Goal: Check status: Check status

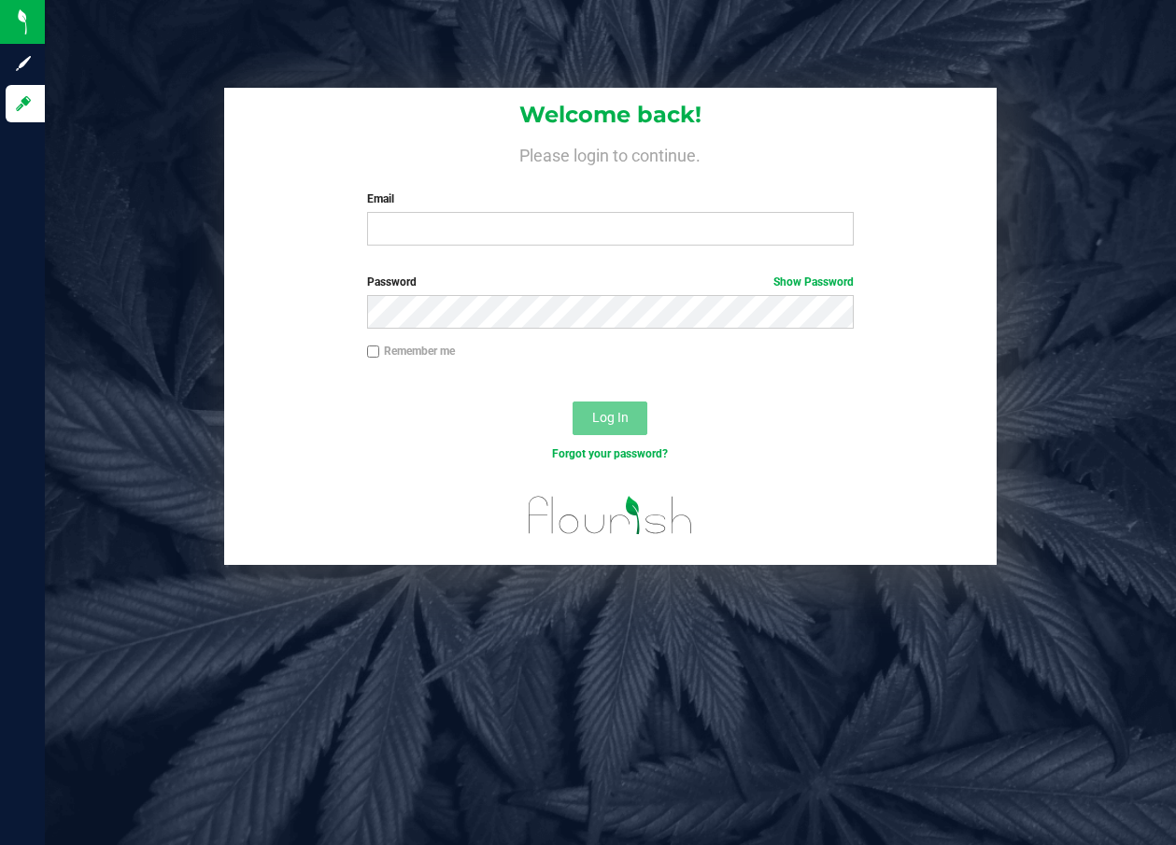
click at [457, 212] on div "Email Required Please format your email correctly." at bounding box center [611, 218] width 516 height 55
click at [453, 219] on input "Email" at bounding box center [611, 229] width 488 height 34
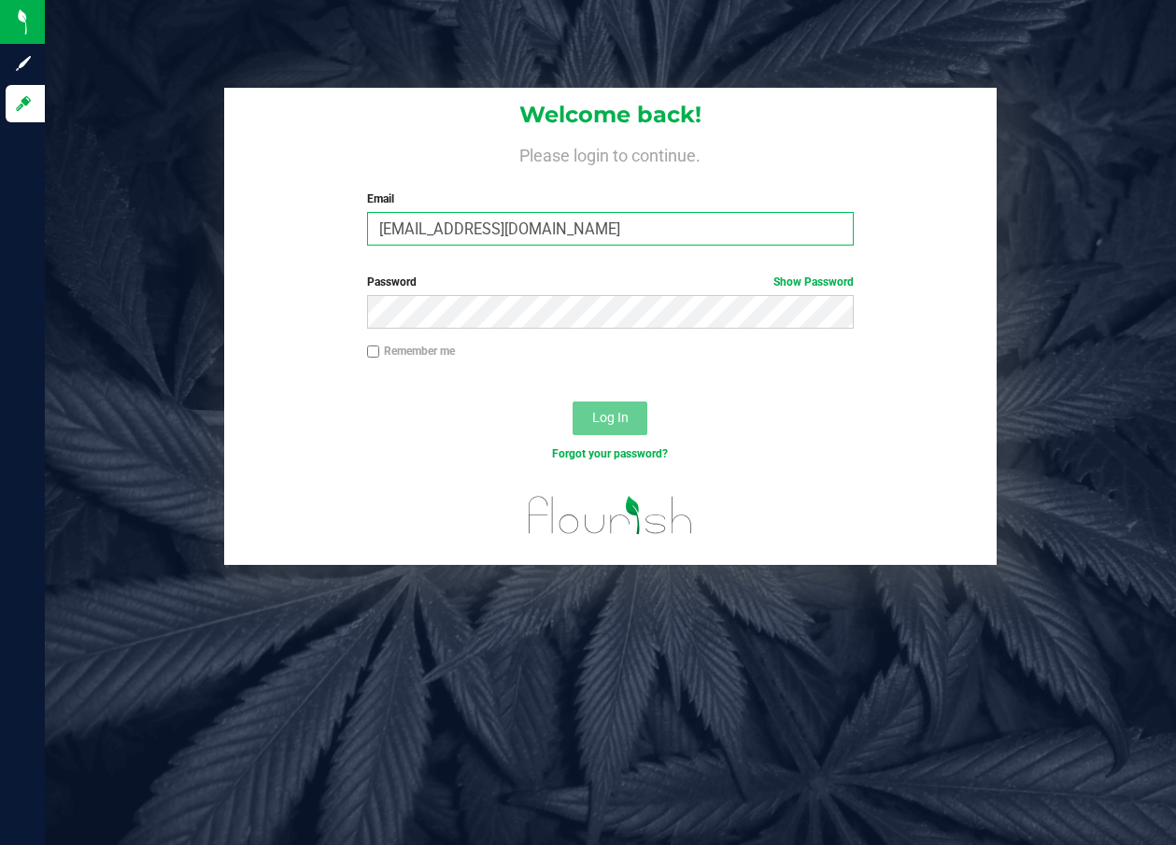
type input "[EMAIL_ADDRESS][DOMAIN_NAME]"
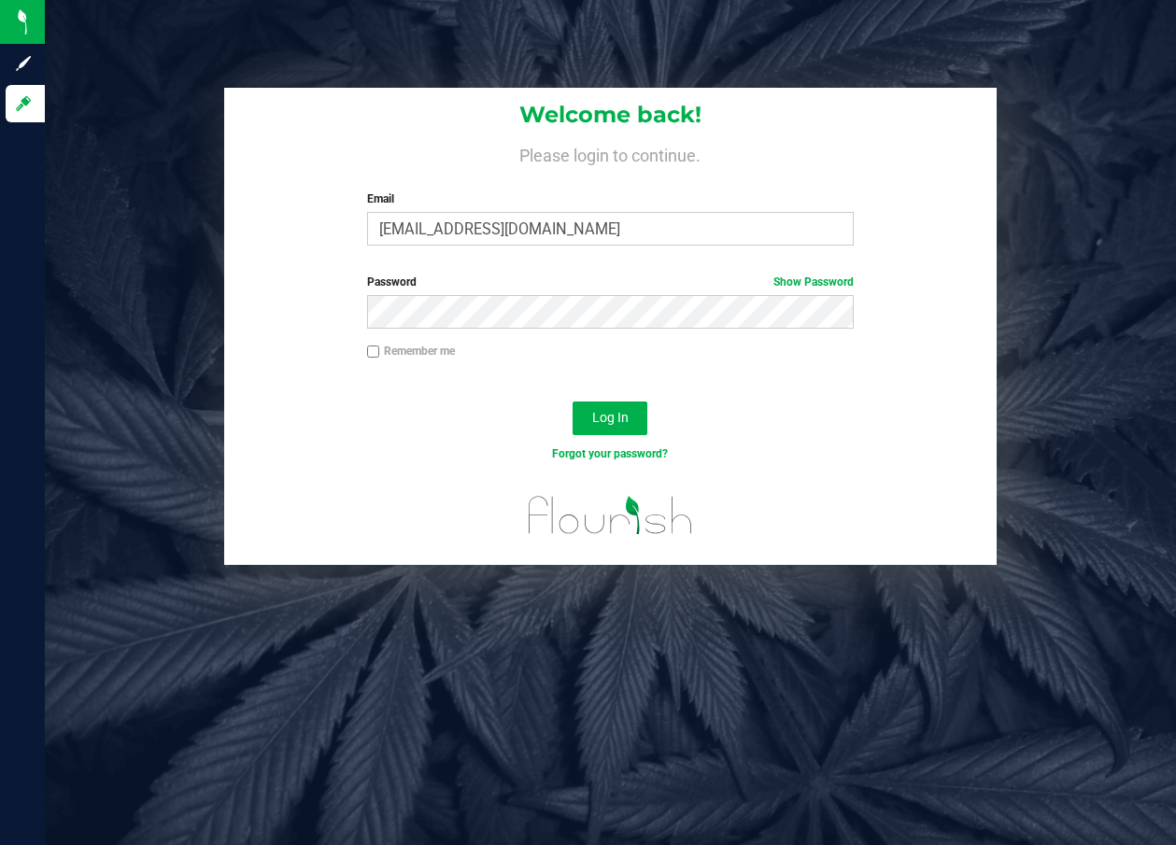
click at [375, 355] on input "Remember me" at bounding box center [373, 352] width 13 height 13
checkbox input "true"
click at [577, 421] on button "Log In" at bounding box center [610, 419] width 75 height 34
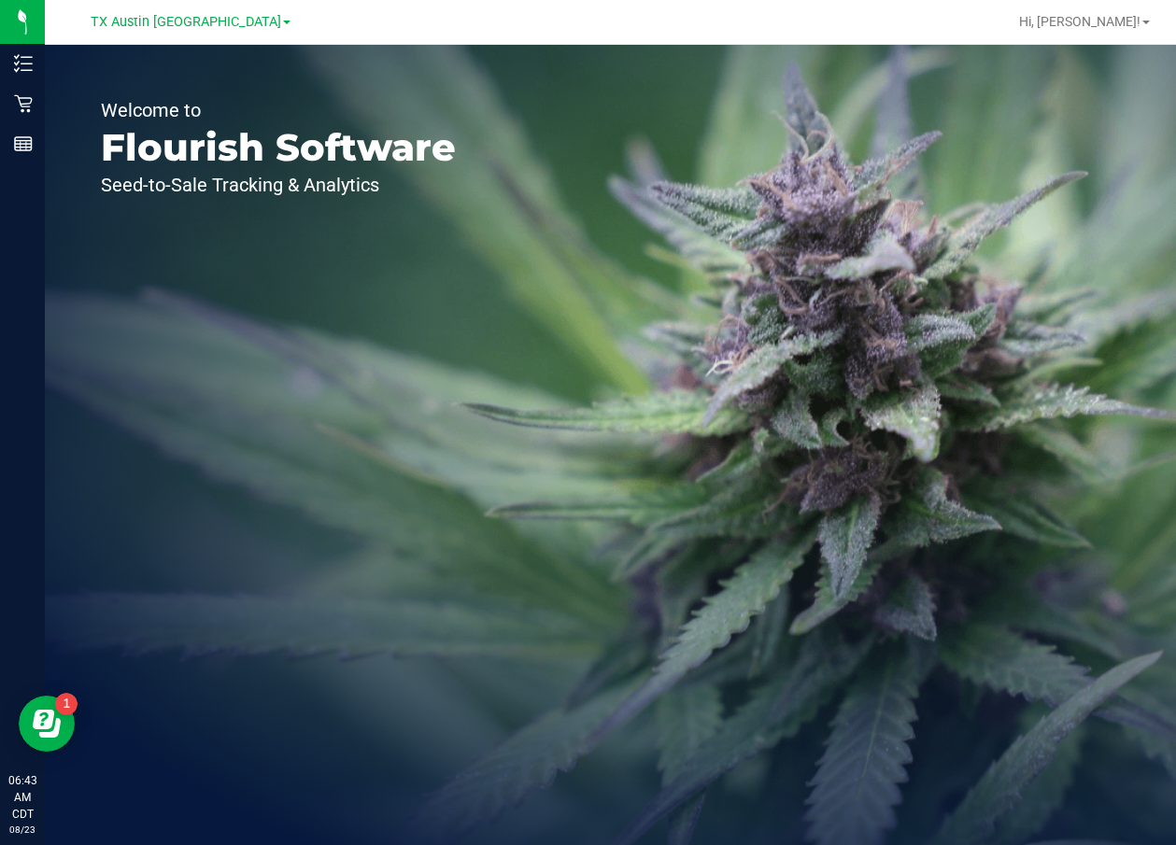
click at [230, 25] on link "TX Austin [GEOGRAPHIC_DATA]" at bounding box center [191, 21] width 200 height 18
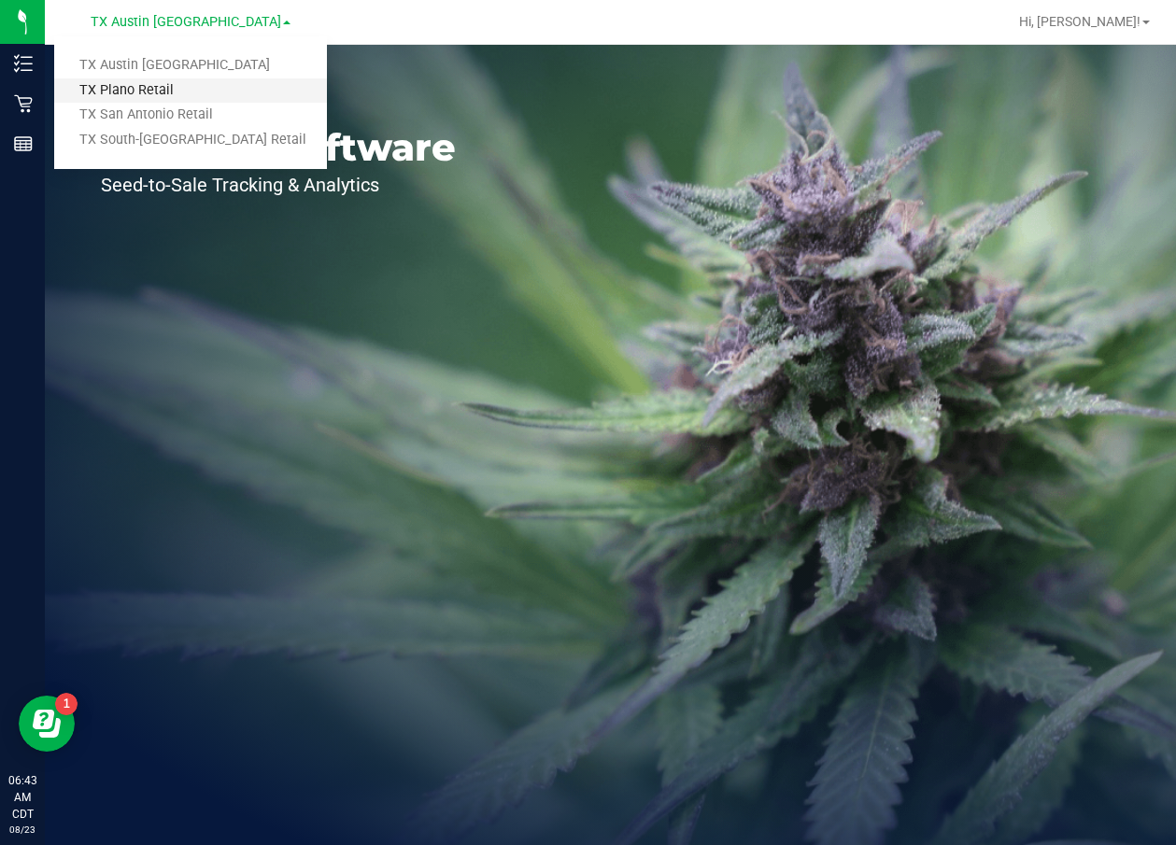
click at [184, 86] on link "TX Plano Retail" at bounding box center [190, 90] width 273 height 25
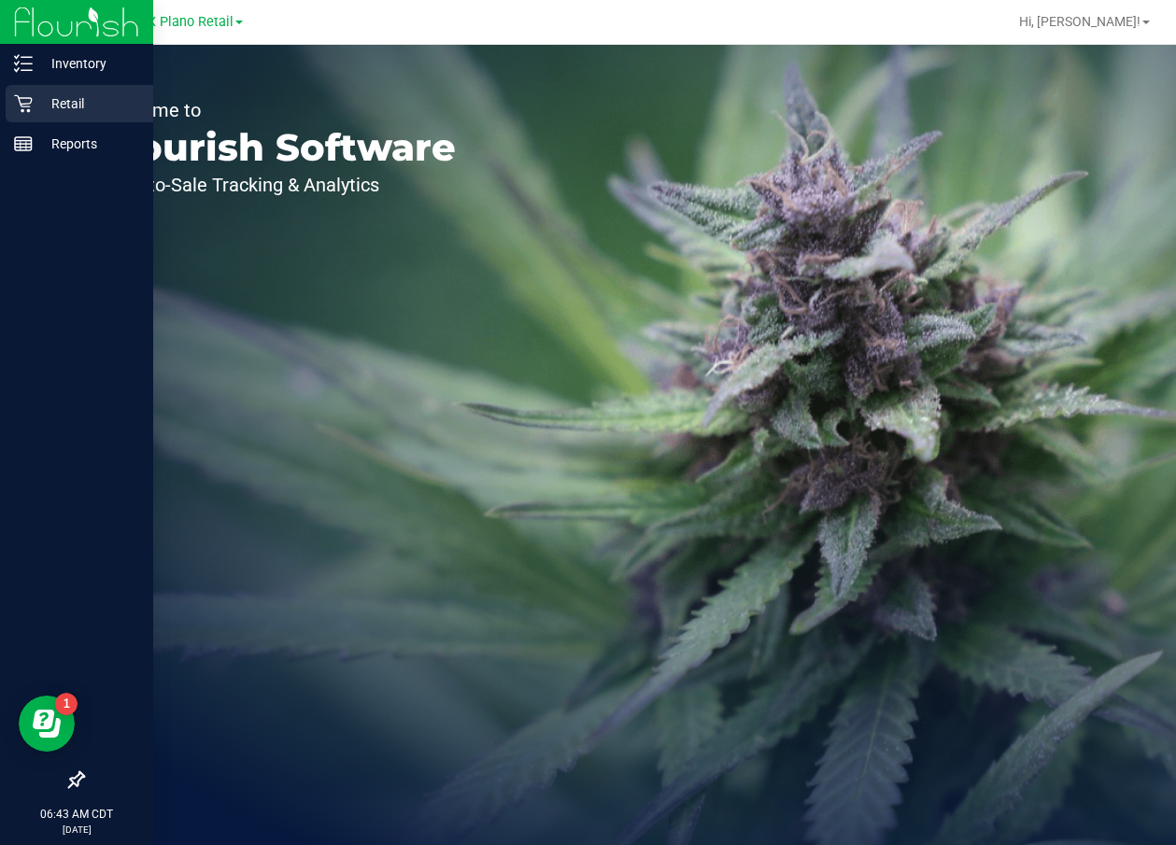
click at [43, 103] on p "Retail" at bounding box center [89, 103] width 112 height 22
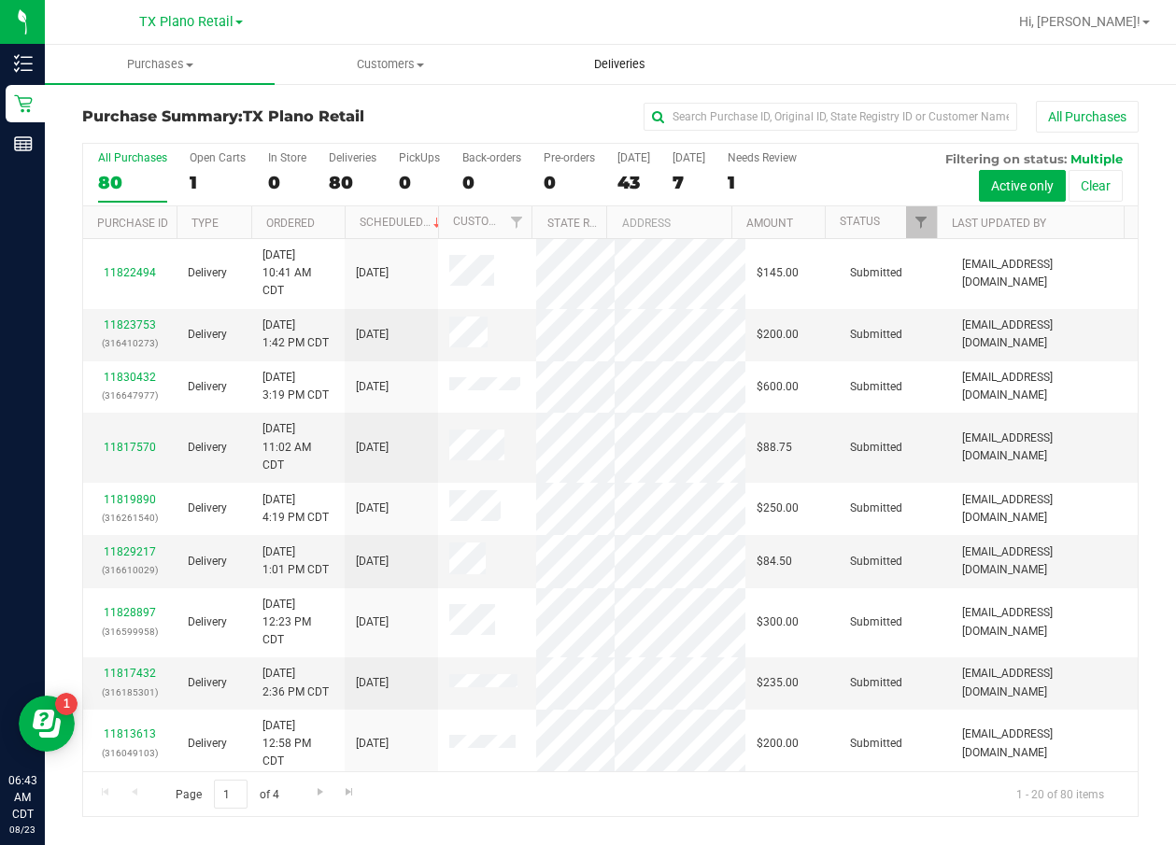
click at [594, 54] on uib-tab-heading "Deliveries" at bounding box center [620, 64] width 228 height 37
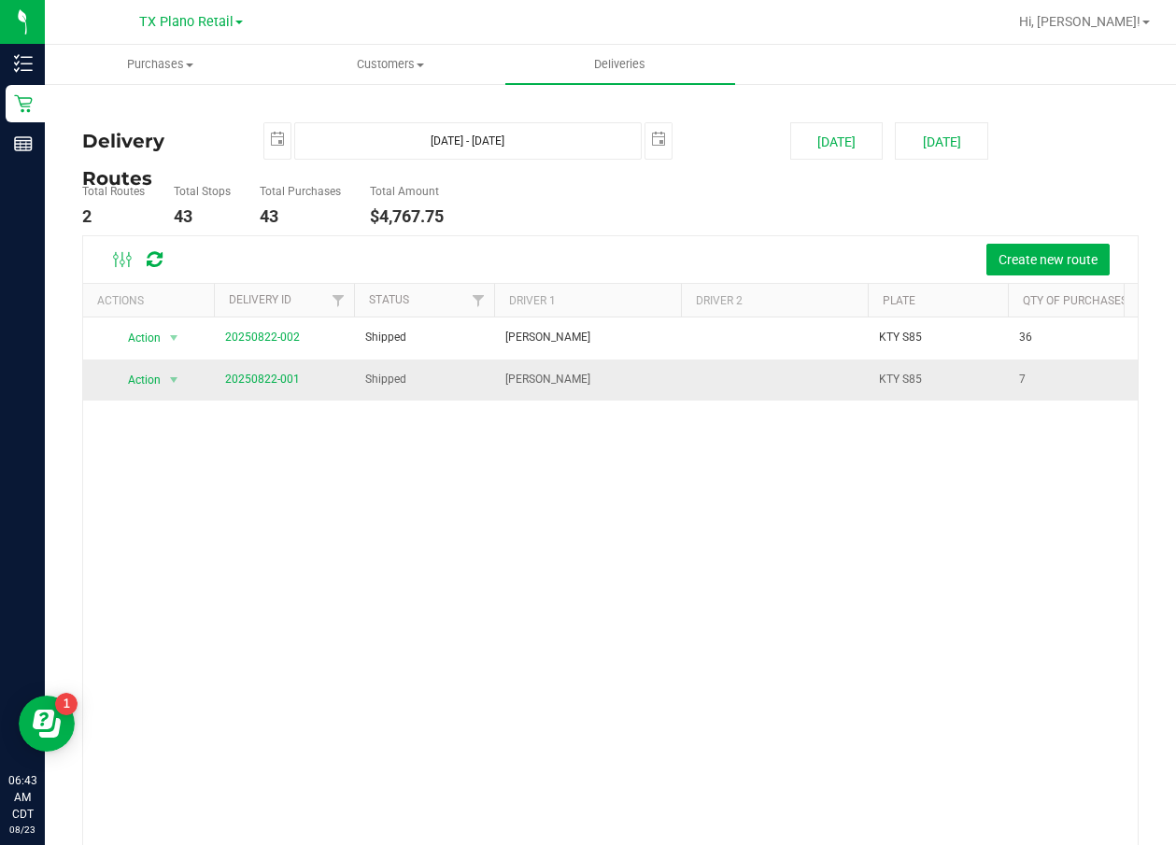
click at [274, 369] on td "20250822-001" at bounding box center [284, 380] width 140 height 41
click at [273, 375] on link "20250822-001" at bounding box center [262, 379] width 75 height 13
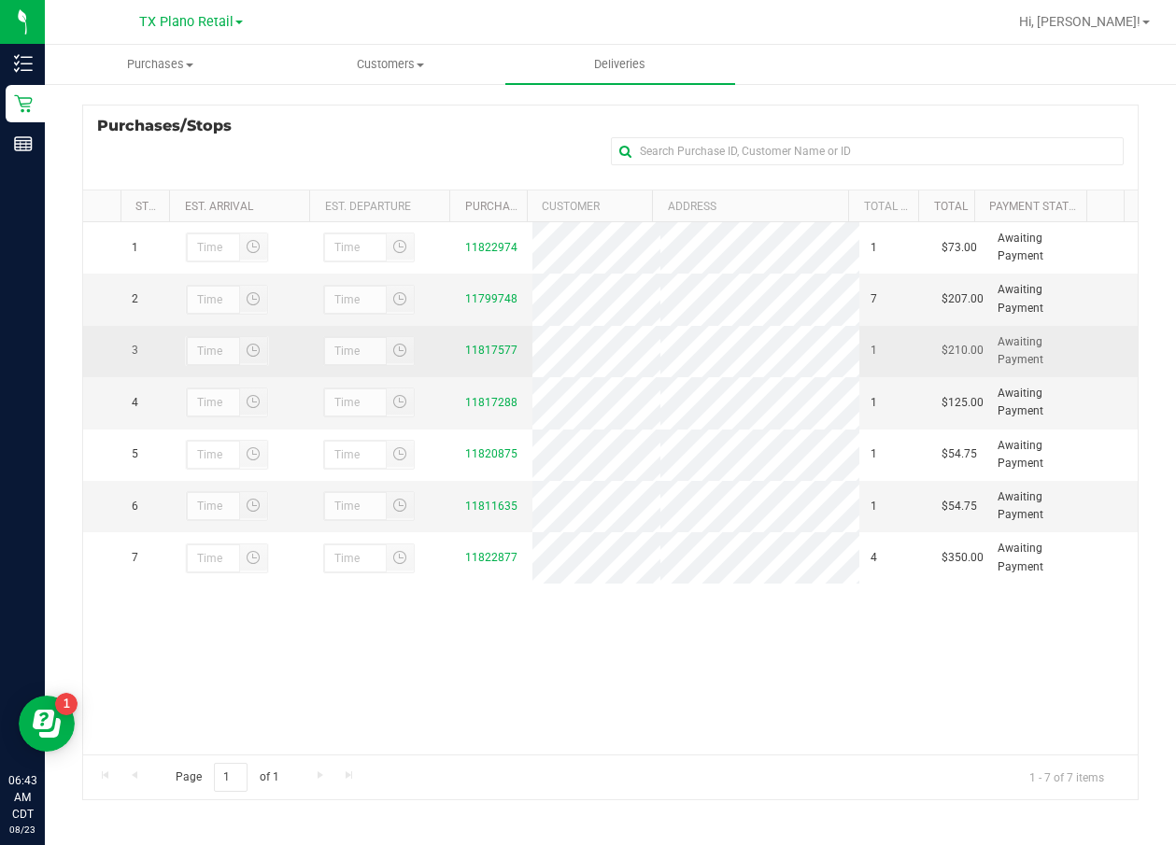
scroll to position [254, 0]
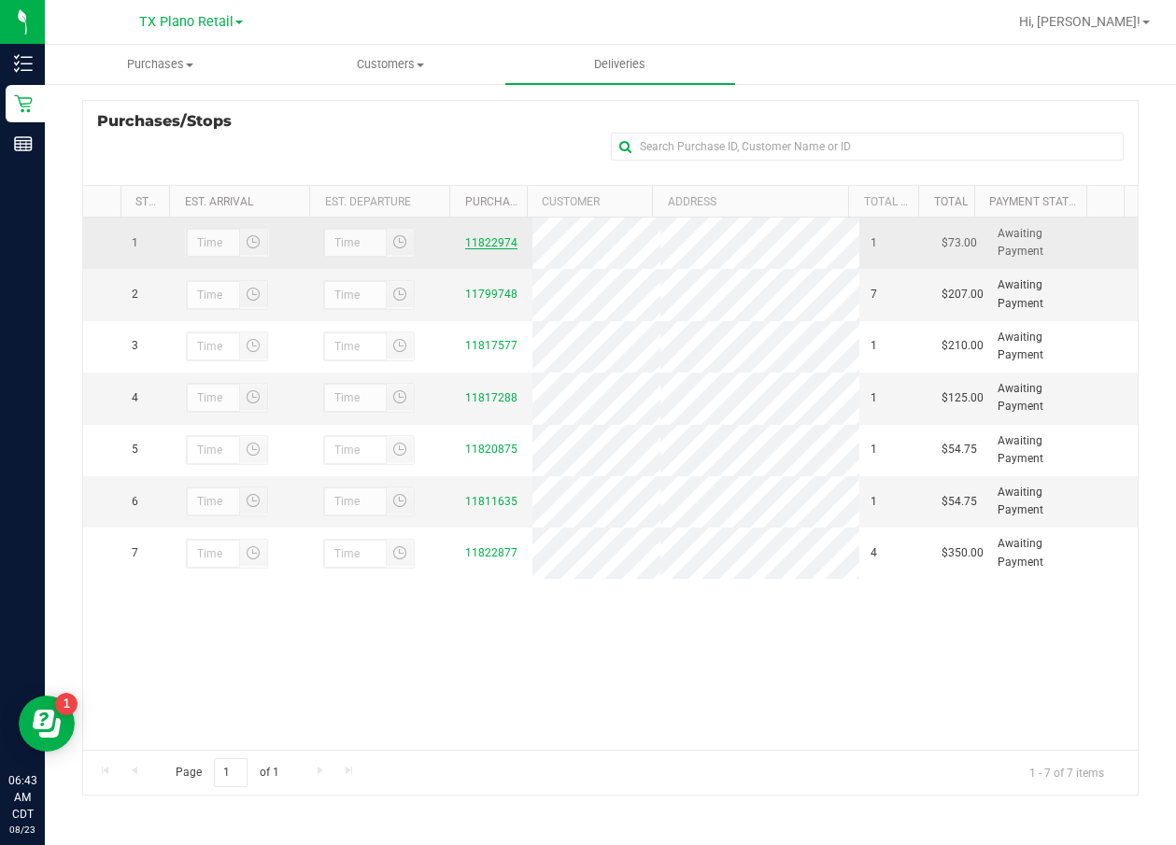
click at [503, 244] on link "11822974" at bounding box center [491, 242] width 52 height 13
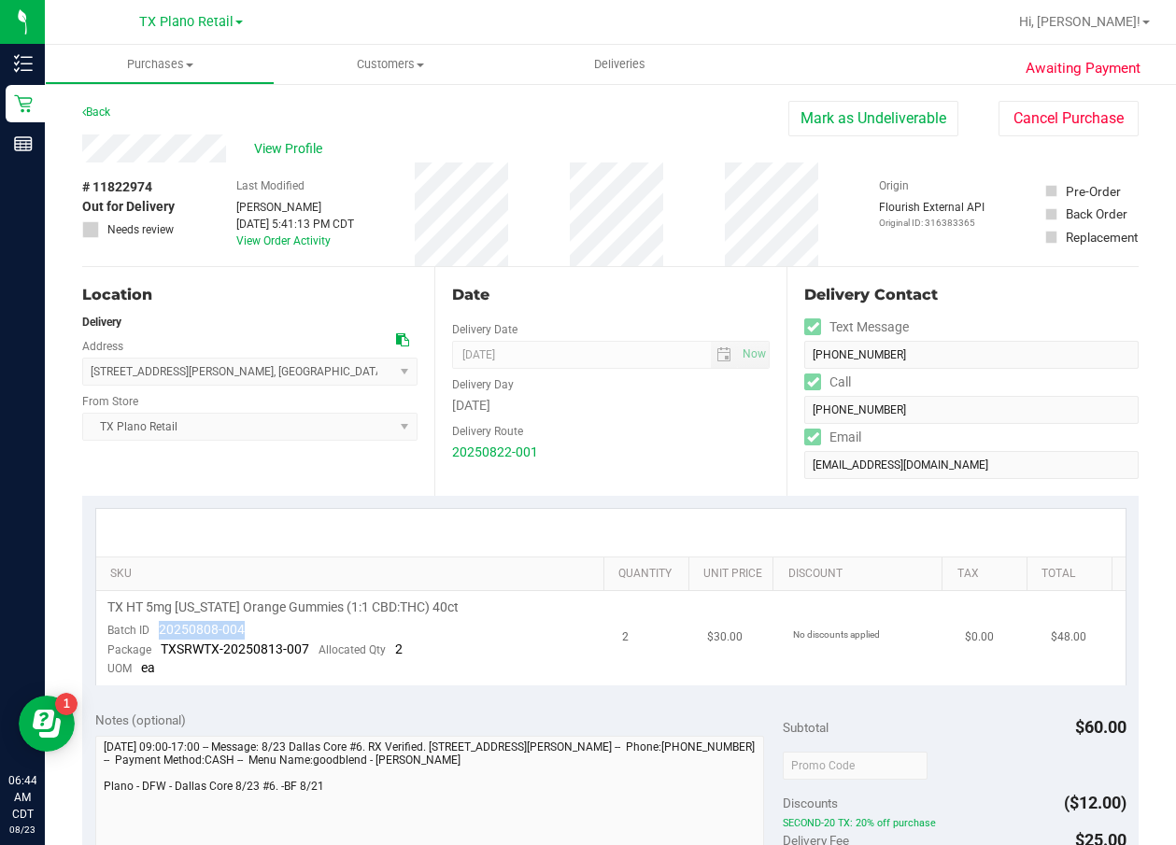
drag, startPoint x: 258, startPoint y: 632, endPoint x: 161, endPoint y: 632, distance: 97.1
click at [161, 632] on td "TX HT 5mg [US_STATE] Orange Gummies (1:1 CBD:THC) 40ct Batch ID 20250808-004 Pa…" at bounding box center [353, 638] width 515 height 94
click at [94, 112] on link "Back" at bounding box center [96, 112] width 28 height 13
click at [96, 116] on link "Back" at bounding box center [96, 112] width 28 height 13
click at [115, 104] on div "Back [PERSON_NAME] as Undeliverable Cancel Purchase" at bounding box center [610, 118] width 1056 height 34
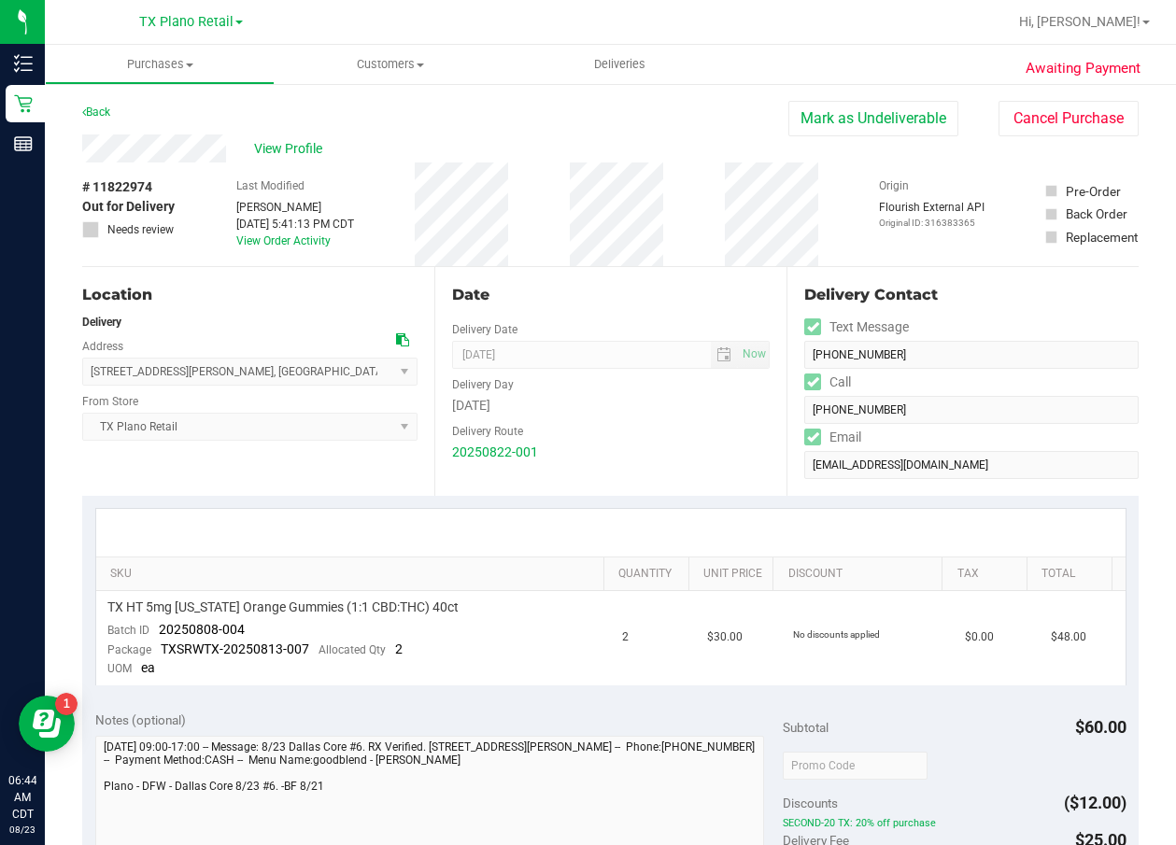
click at [110, 105] on div "Back" at bounding box center [96, 112] width 28 height 22
click at [107, 121] on div "Back" at bounding box center [96, 112] width 28 height 22
click at [104, 109] on link "Back" at bounding box center [96, 112] width 28 height 13
click at [104, 108] on link "Back" at bounding box center [96, 112] width 28 height 13
drag, startPoint x: 632, startPoint y: 23, endPoint x: 631, endPoint y: 49, distance: 25.2
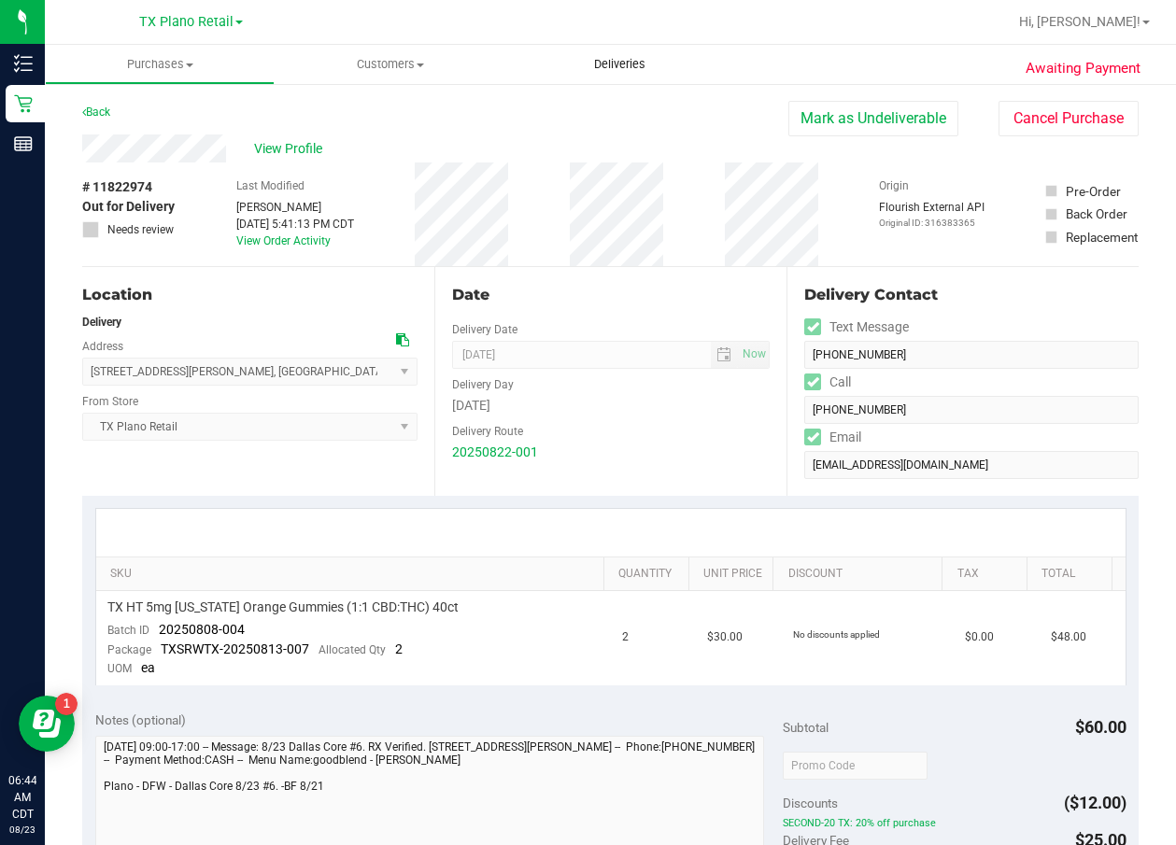
click at [631, 23] on div at bounding box center [670, 22] width 673 height 36
click at [631, 63] on span "Deliveries" at bounding box center [620, 64] width 102 height 17
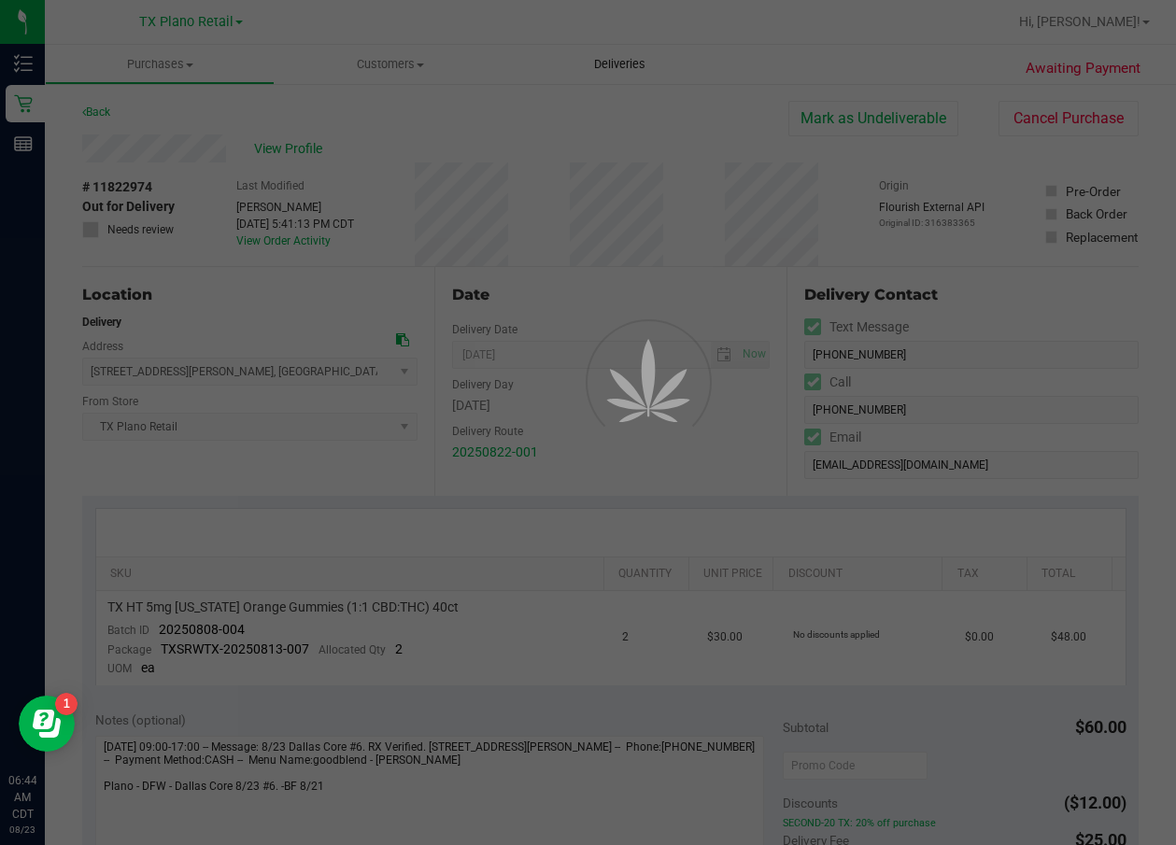
click at [631, 64] on div at bounding box center [588, 422] width 1176 height 845
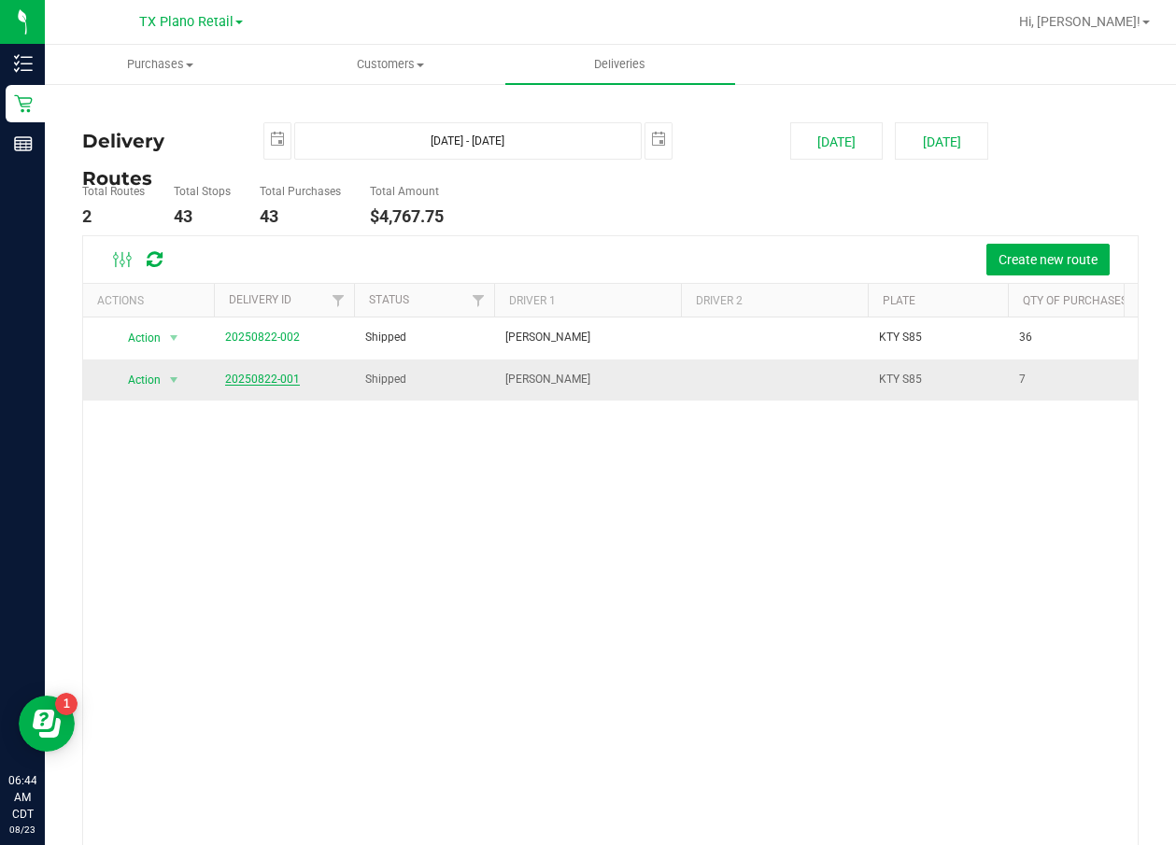
click at [262, 381] on link "20250822-001" at bounding box center [262, 379] width 75 height 13
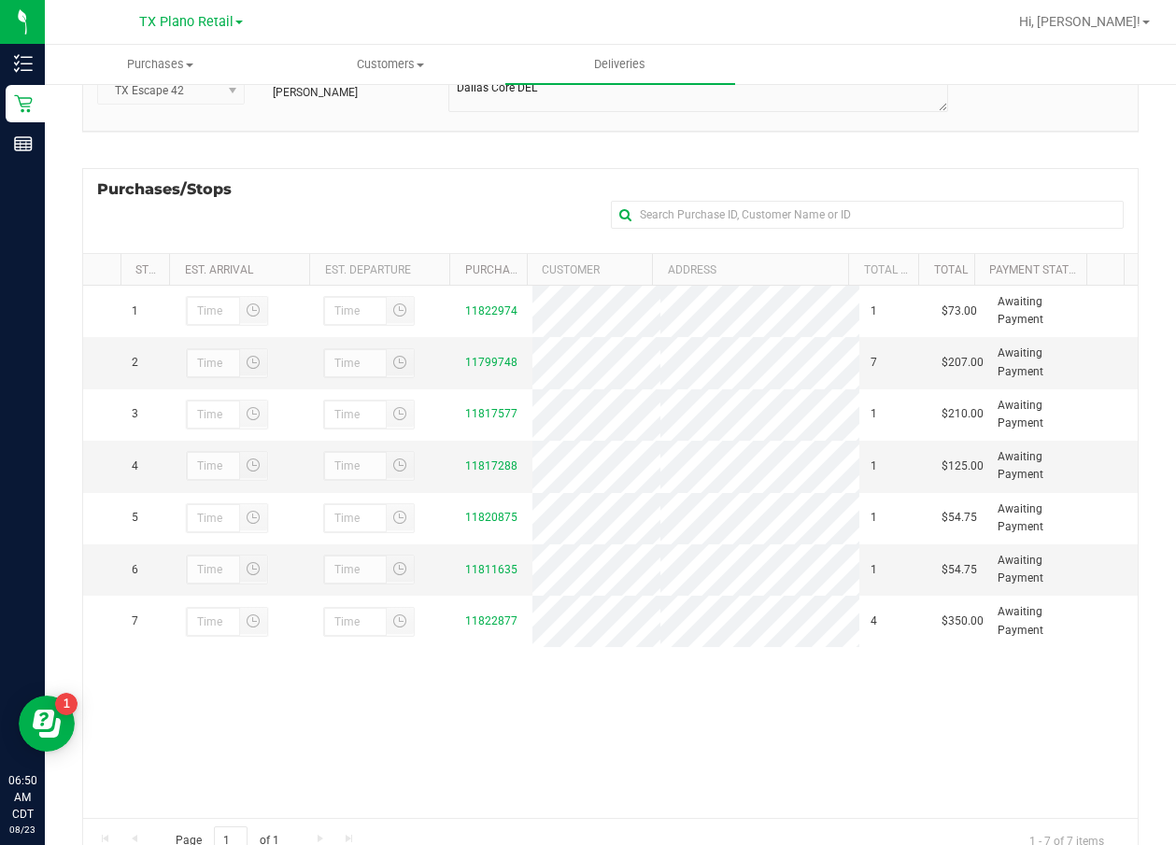
scroll to position [187, 0]
